Goal: Information Seeking & Learning: Learn about a topic

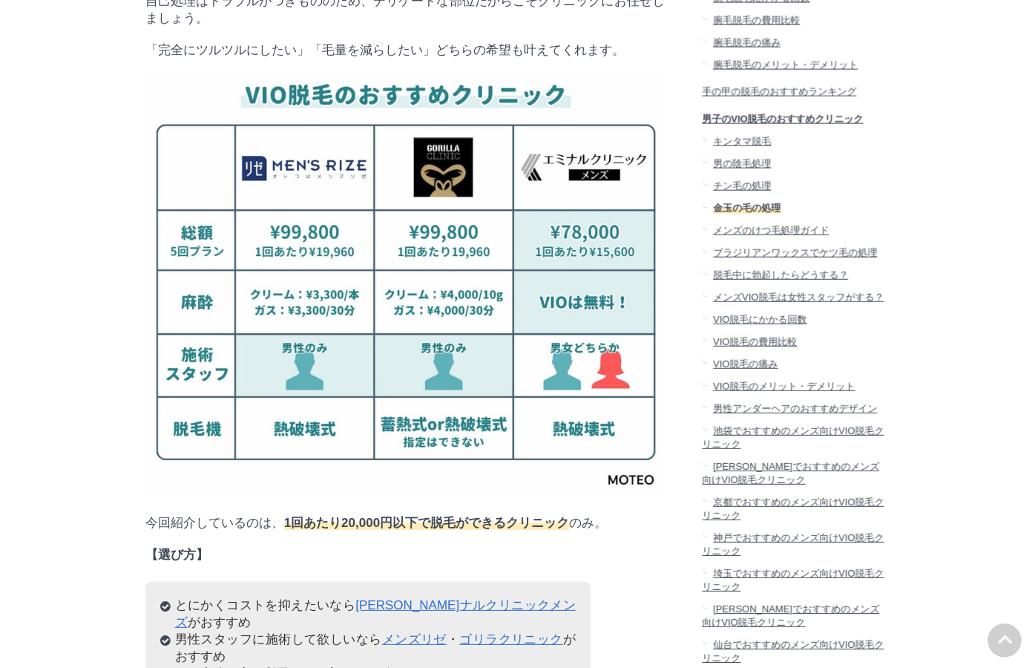
scroll to position [1526, 0]
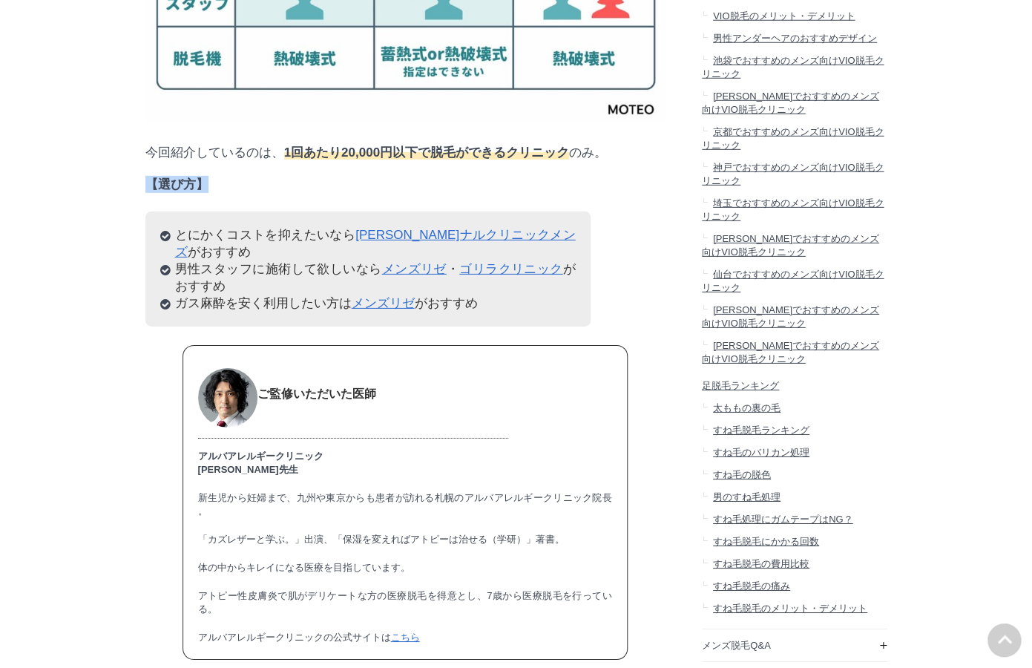
drag, startPoint x: 629, startPoint y: 248, endPoint x: 621, endPoint y: 225, distance: 24.4
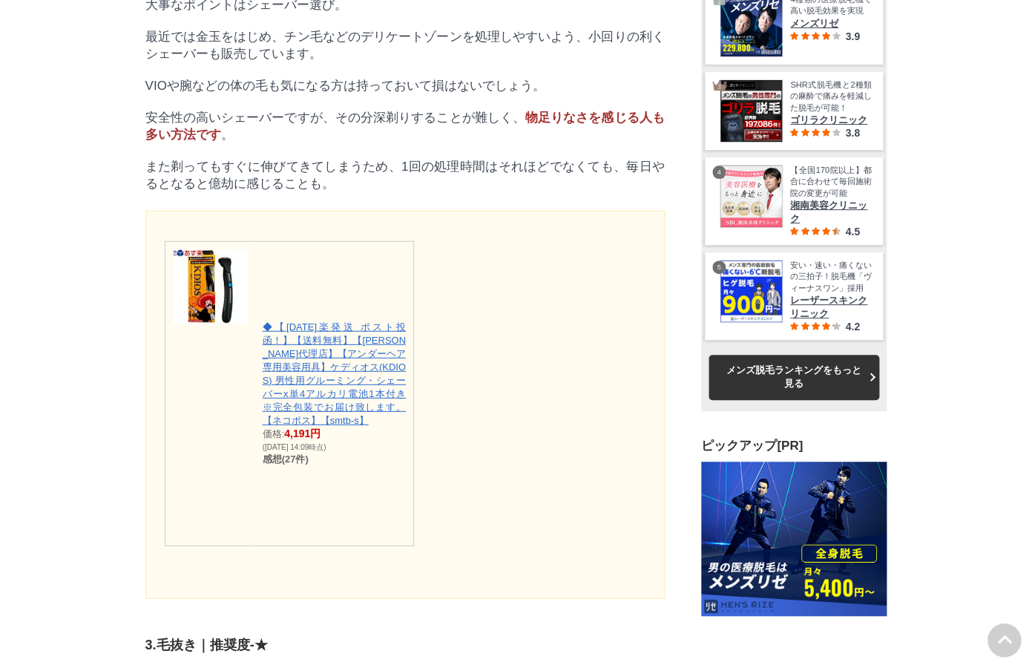
scroll to position [5408, 0]
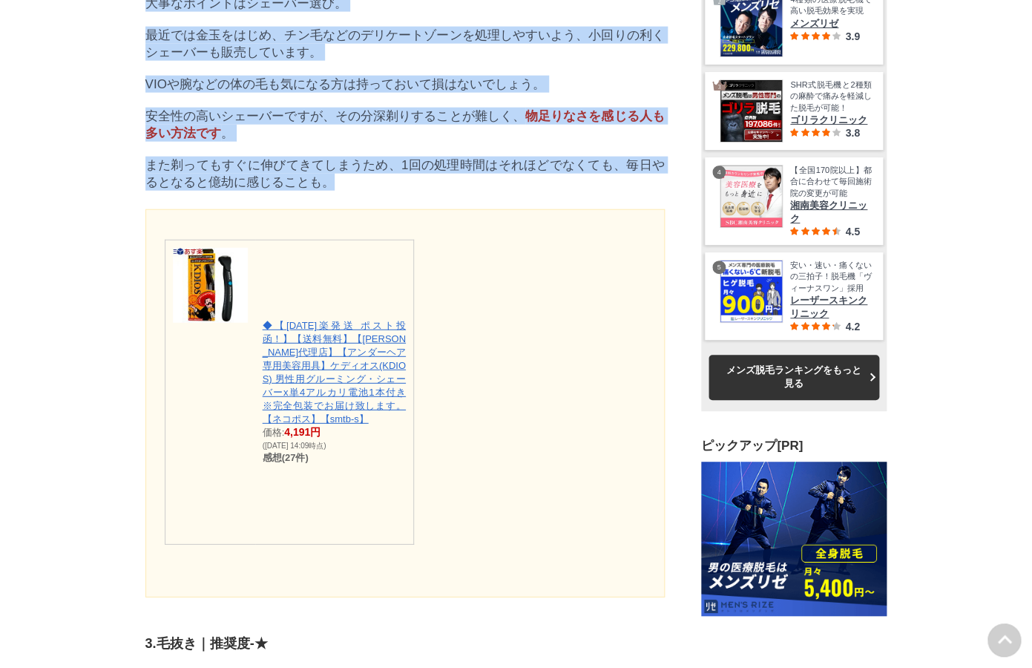
drag, startPoint x: 495, startPoint y: 422, endPoint x: 540, endPoint y: 106, distance: 319.2
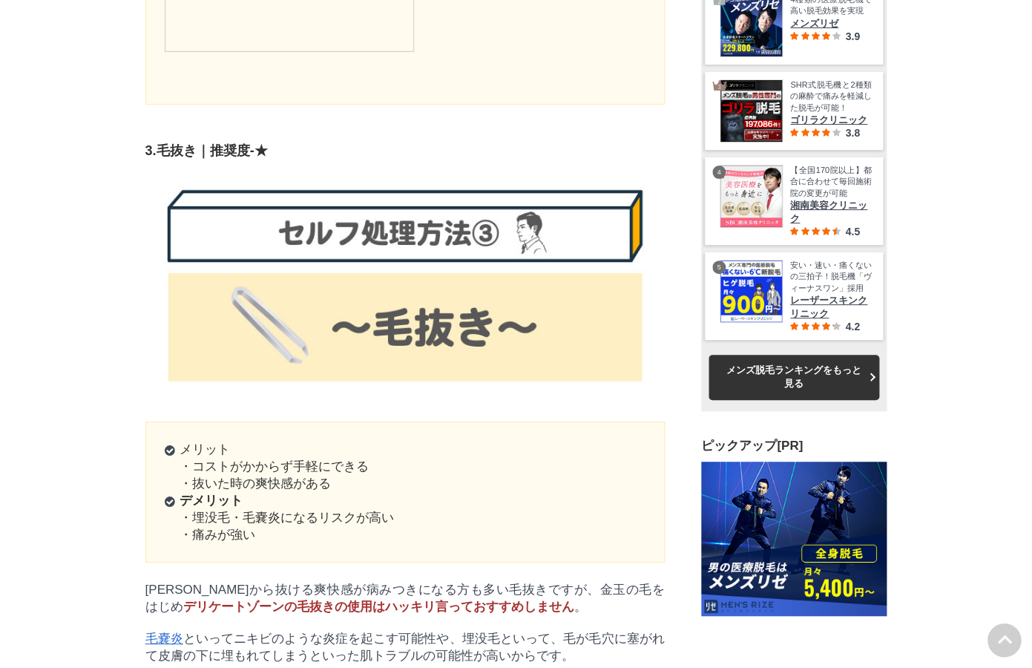
scroll to position [0, 0]
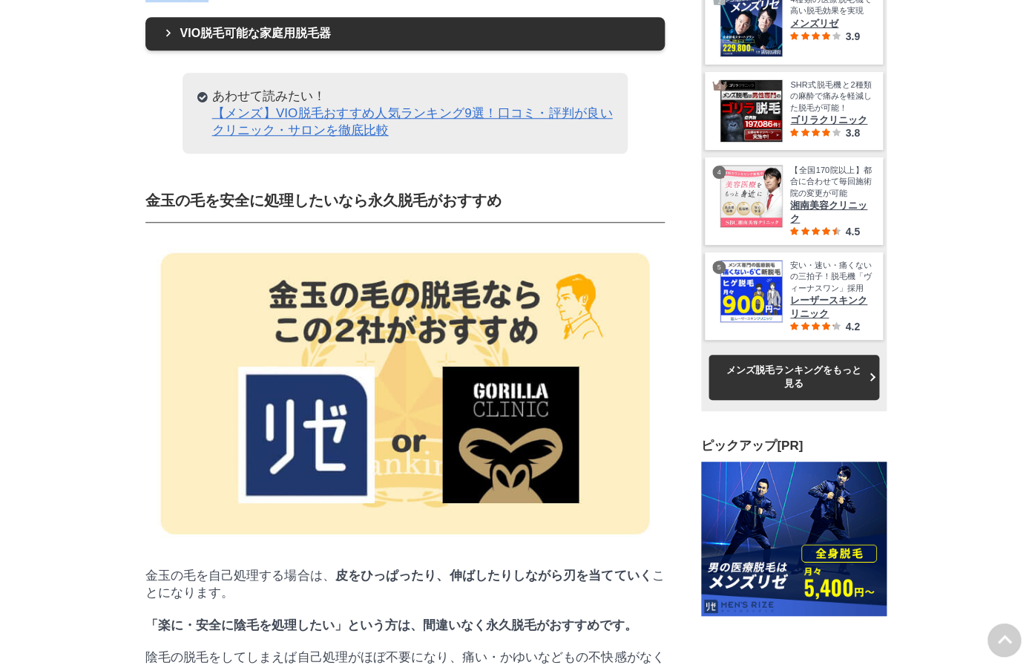
drag, startPoint x: 540, startPoint y: 106, endPoint x: 521, endPoint y: 345, distance: 239.6
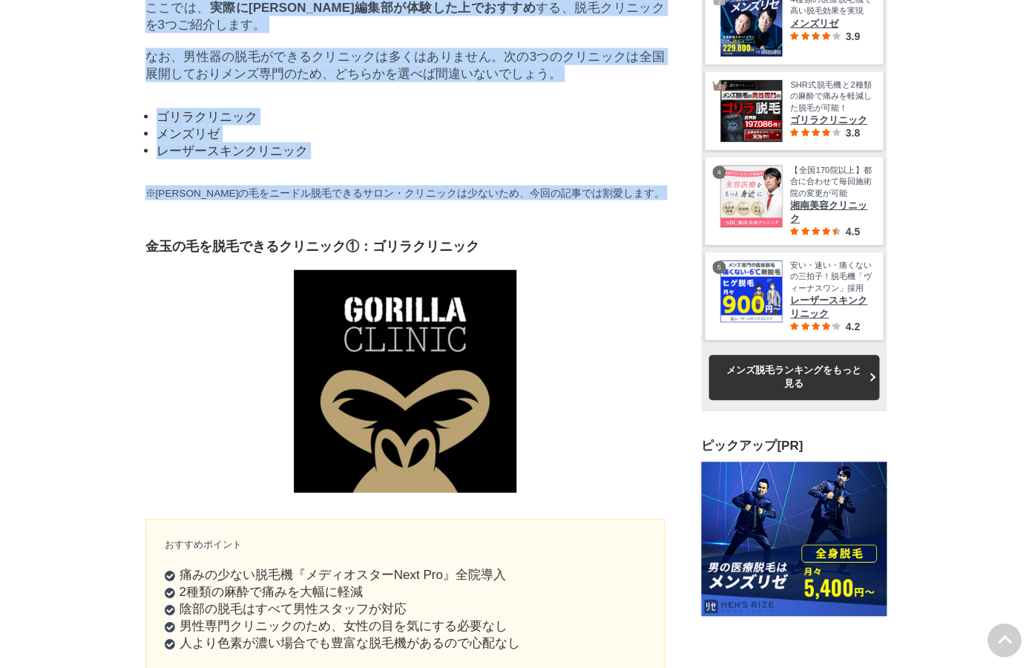
drag, startPoint x: 513, startPoint y: 240, endPoint x: 509, endPoint y: 610, distance: 370.1
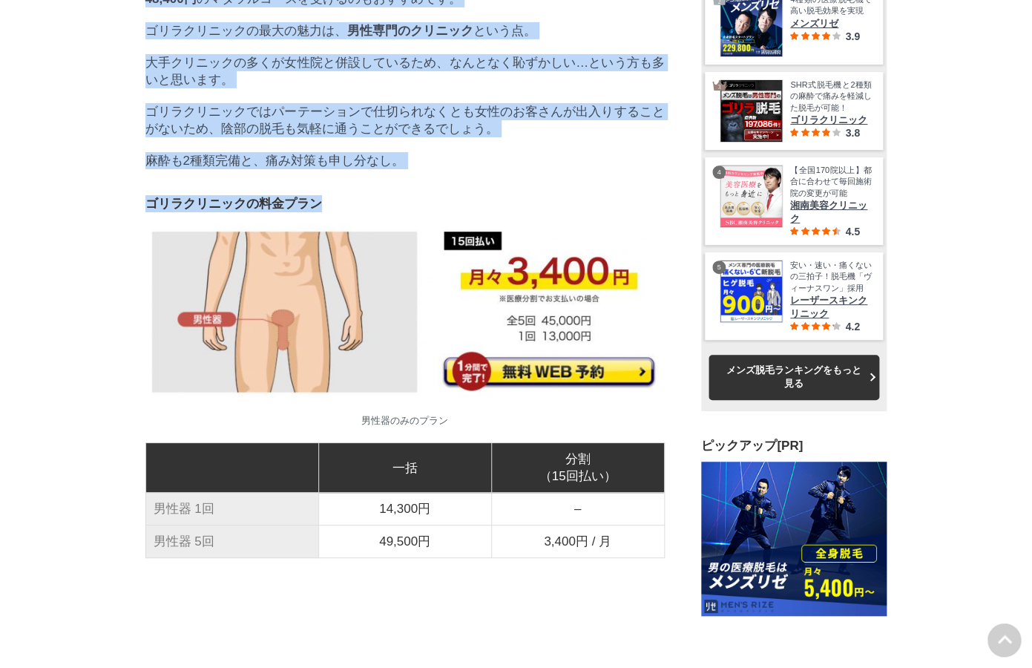
drag, startPoint x: 497, startPoint y: 645, endPoint x: 533, endPoint y: 323, distance: 323.2
